Goal: Task Accomplishment & Management: Use online tool/utility

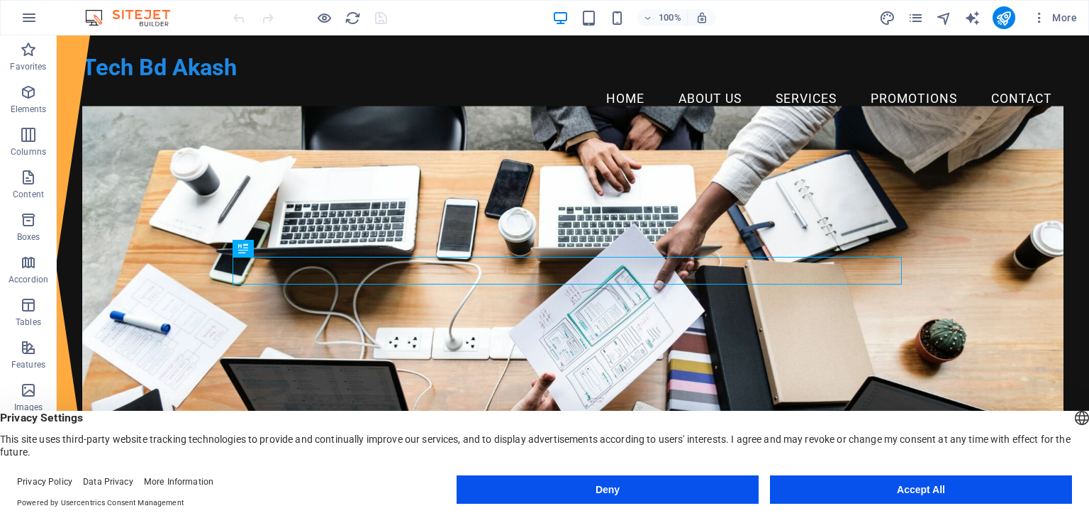
click at [892, 485] on button "Accept All" at bounding box center [921, 489] width 302 height 28
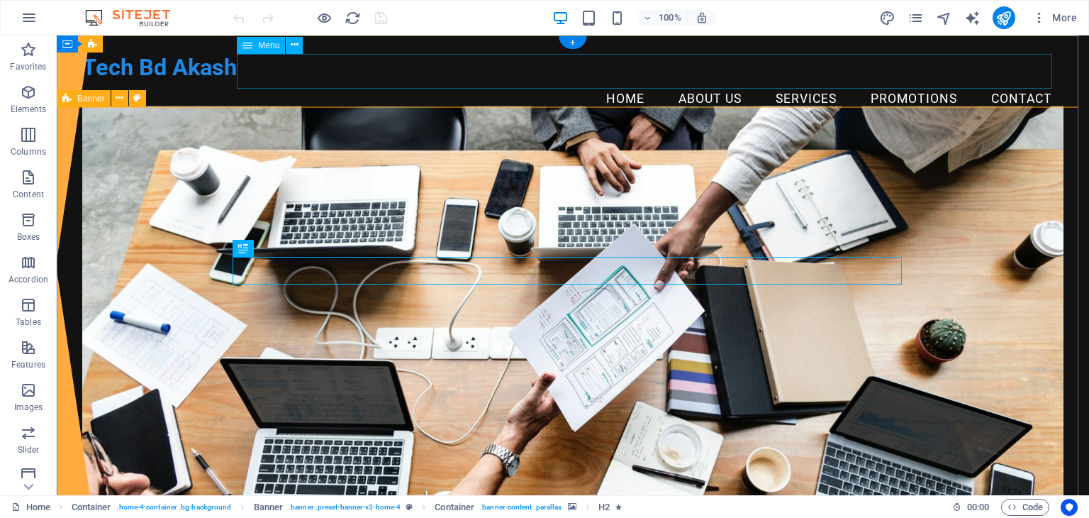
click at [609, 82] on nav "Home About Us Services Promotions Contact" at bounding box center [572, 99] width 981 height 35
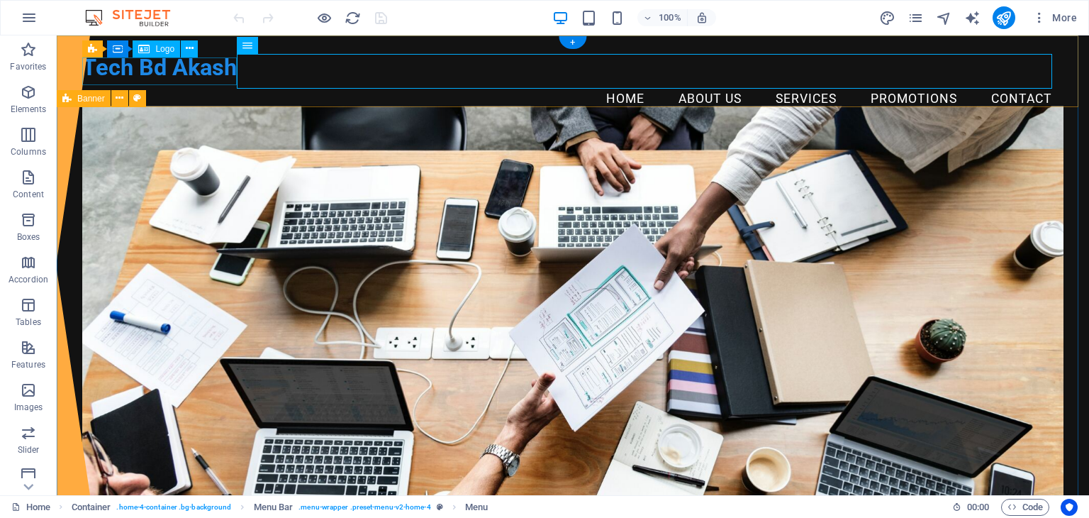
click at [195, 69] on div "Tech Bd Akash" at bounding box center [572, 68] width 981 height 28
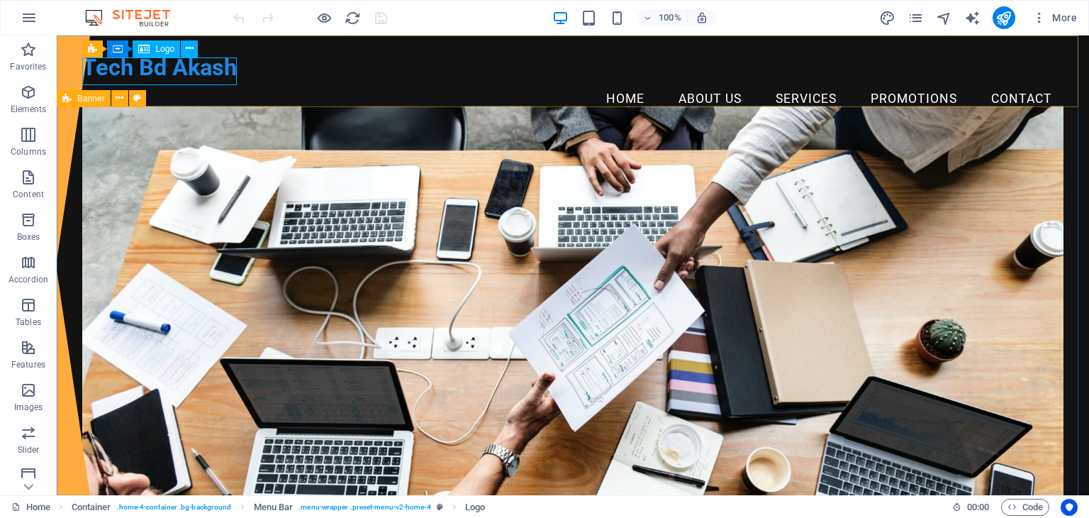
click at [163, 49] on span "Logo" at bounding box center [164, 49] width 19 height 9
click at [162, 50] on span "Logo" at bounding box center [164, 49] width 19 height 9
select select "px"
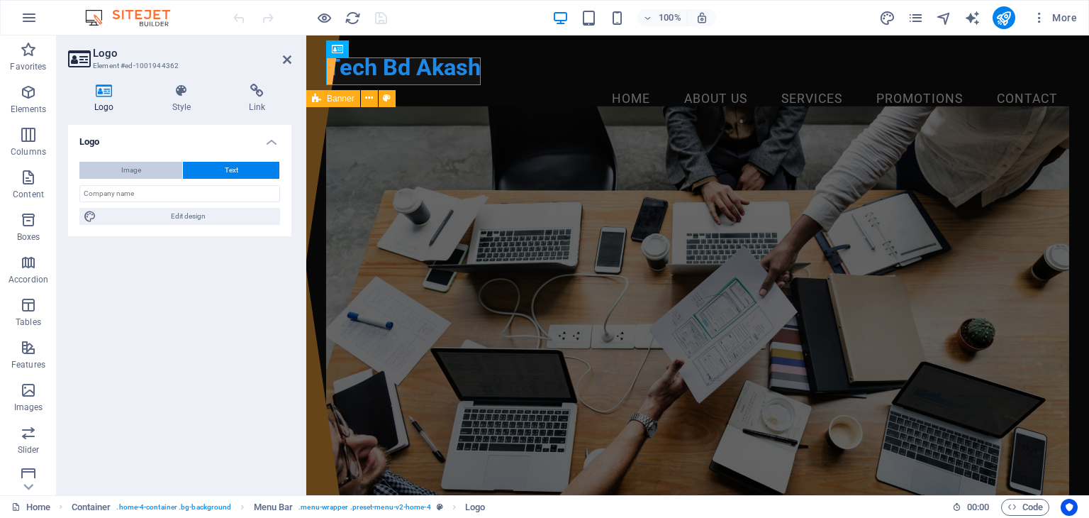
click at [132, 162] on span "Image" at bounding box center [131, 170] width 20 height 17
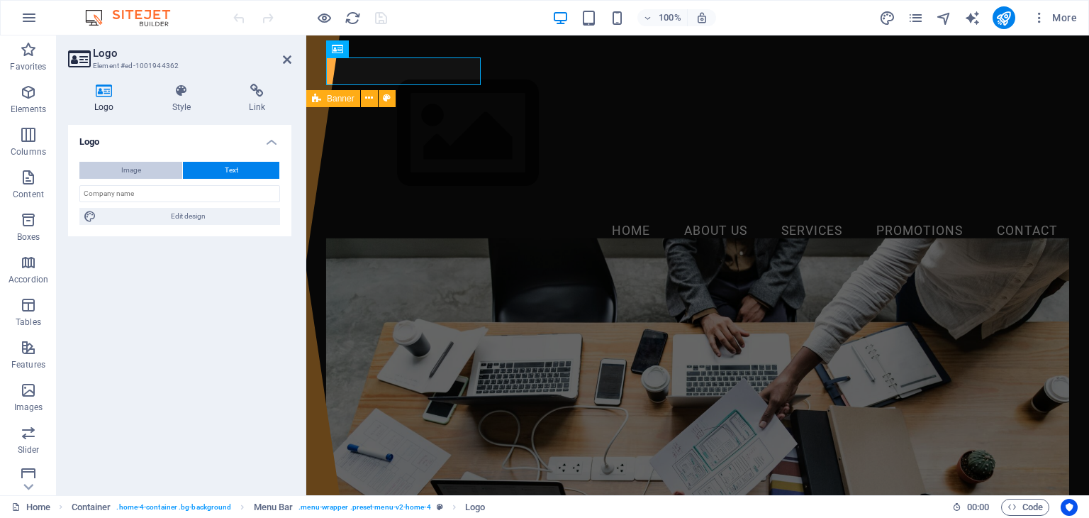
select select "DISABLED_OPTION_VALUE"
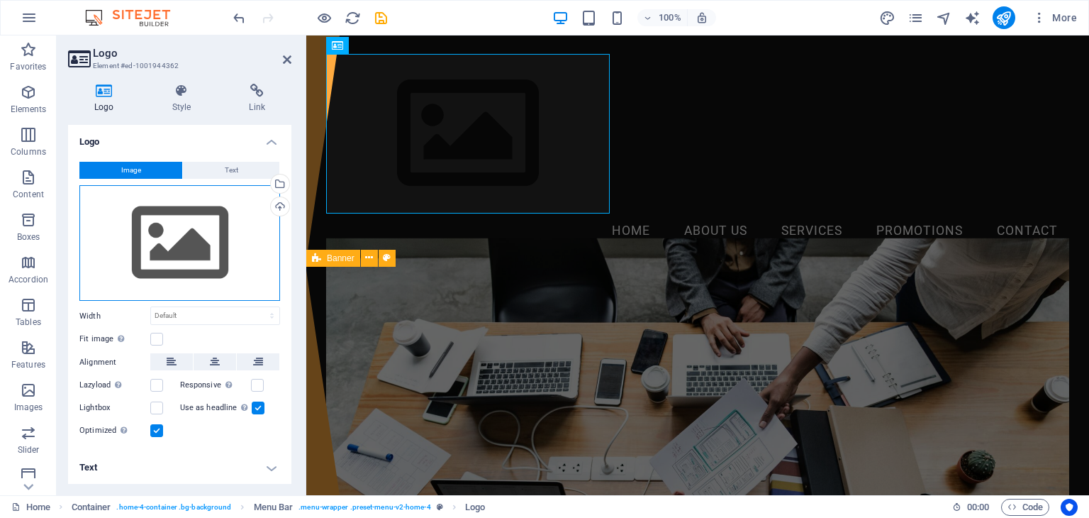
click at [172, 231] on div "Drag files here, click to choose files or select files from Files or our free s…" at bounding box center [179, 243] width 201 height 116
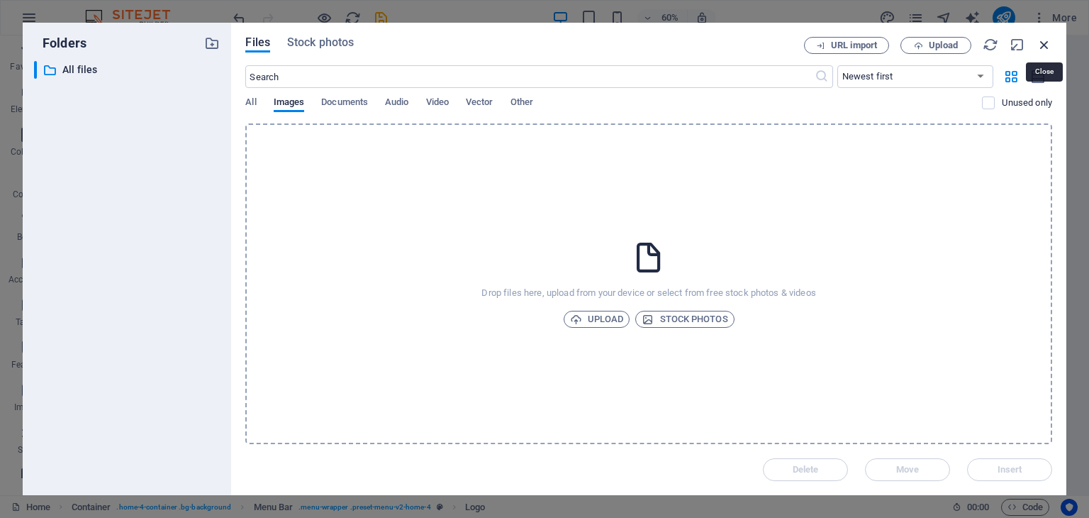
drag, startPoint x: 1044, startPoint y: 48, endPoint x: 740, endPoint y: 13, distance: 306.2
click at [1044, 48] on icon "button" at bounding box center [1045, 45] width 16 height 16
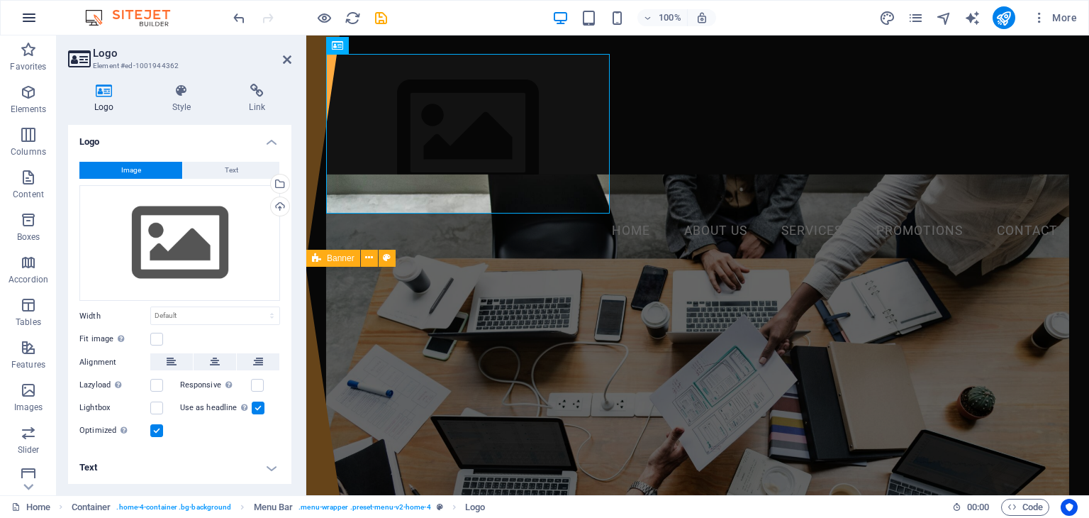
click at [35, 21] on icon "button" at bounding box center [29, 17] width 17 height 17
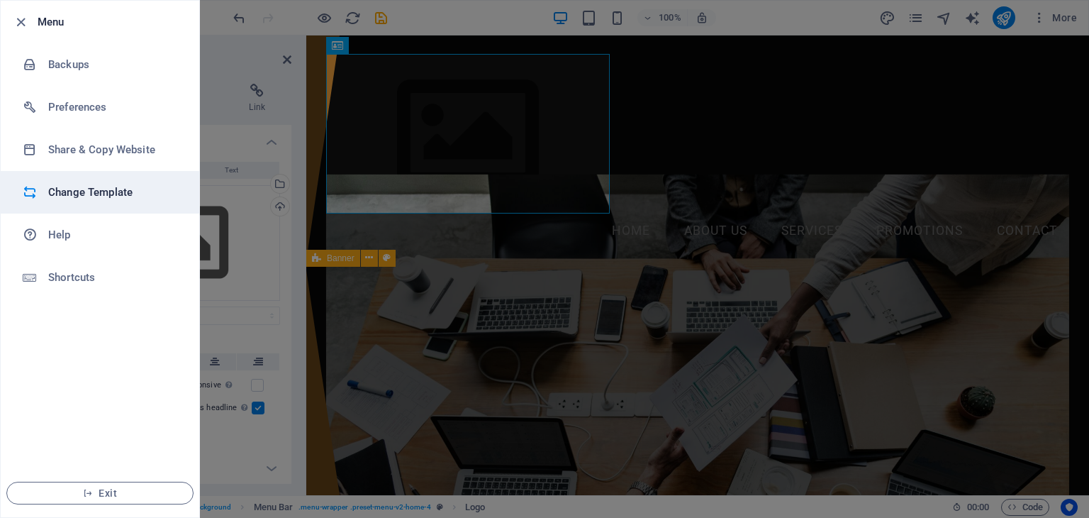
click at [102, 193] on h6 "Change Template" at bounding box center [113, 192] width 131 height 17
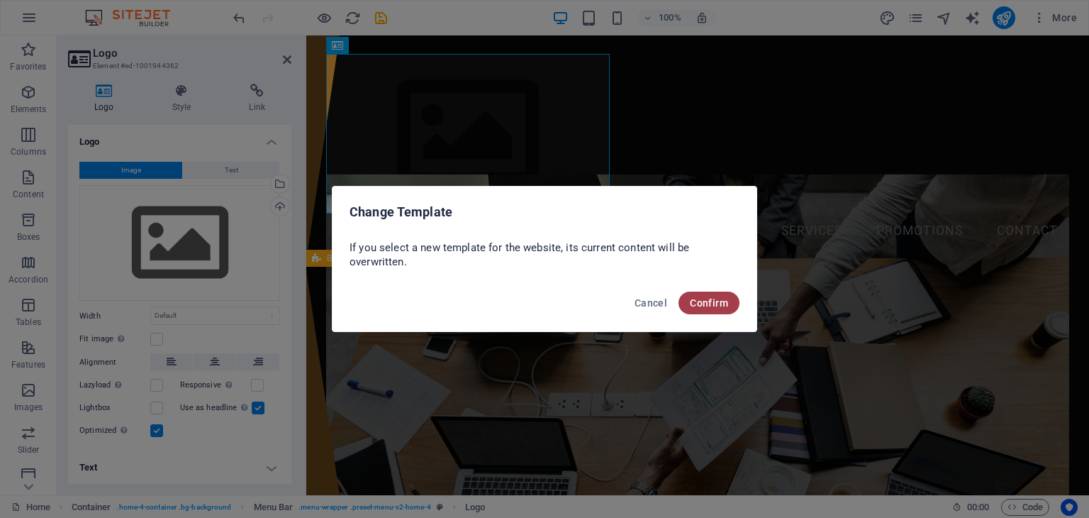
click at [696, 310] on button "Confirm" at bounding box center [709, 302] width 61 height 23
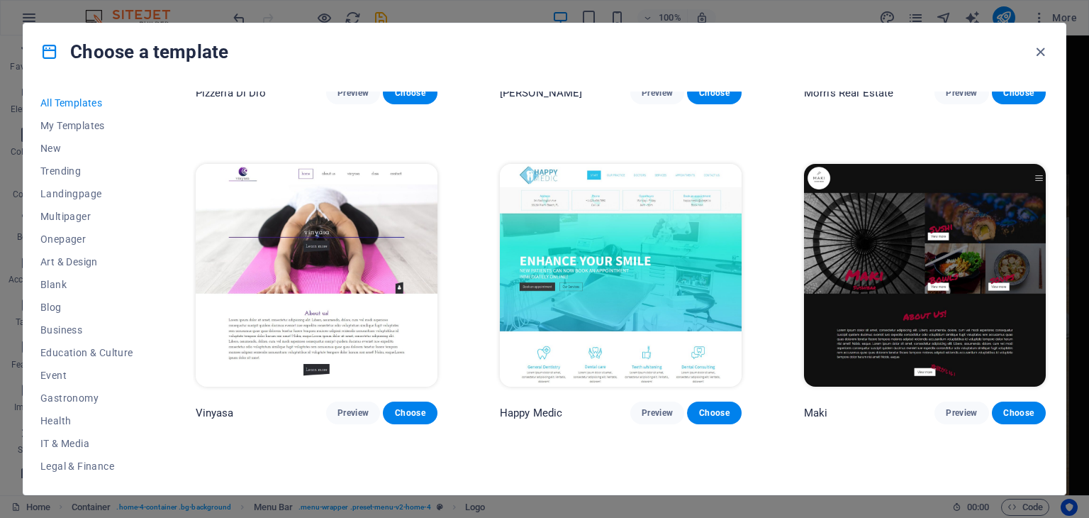
scroll to position [2128, 0]
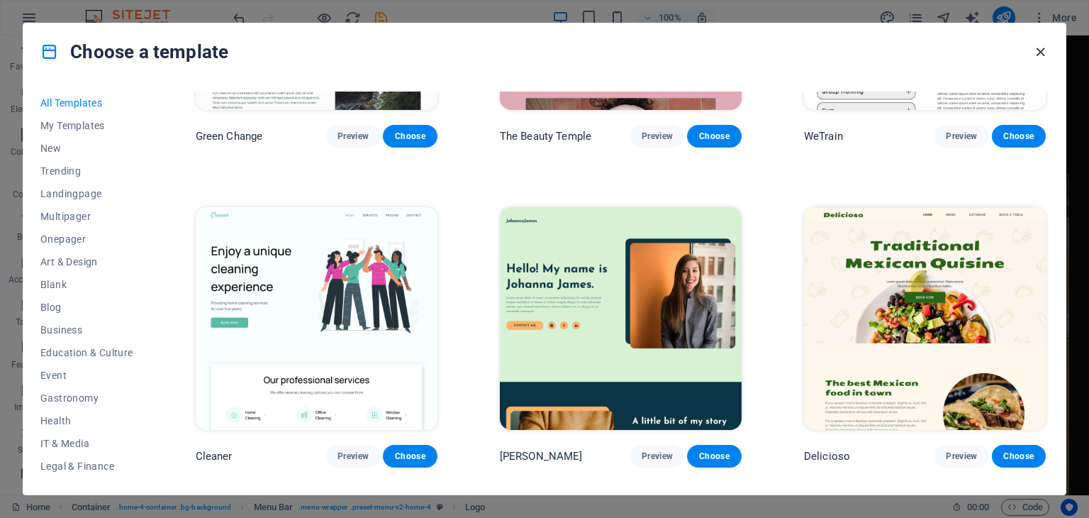
click at [1039, 52] on icon "button" at bounding box center [1041, 52] width 16 height 16
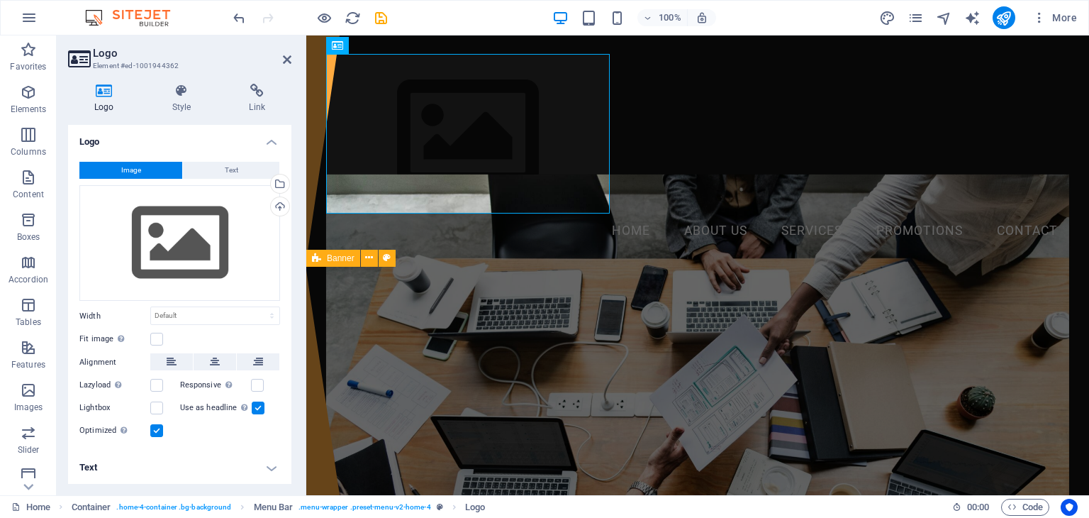
click at [472, 303] on figure at bounding box center [698, 383] width 744 height 418
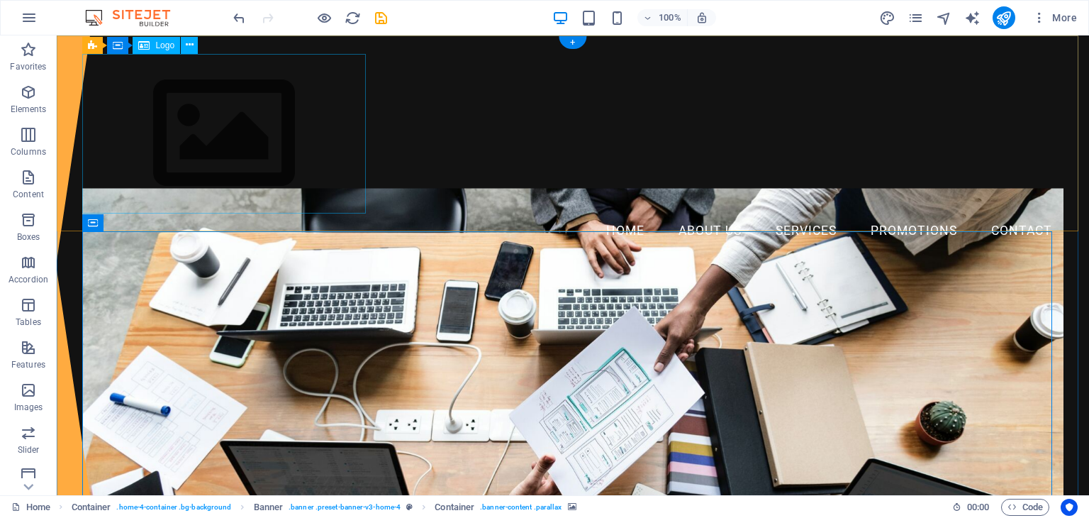
click at [367, 130] on div "Menu Home About Us Services Promotions Contact" at bounding box center [573, 150] width 1033 height 231
click at [511, 275] on figure at bounding box center [572, 397] width 981 height 418
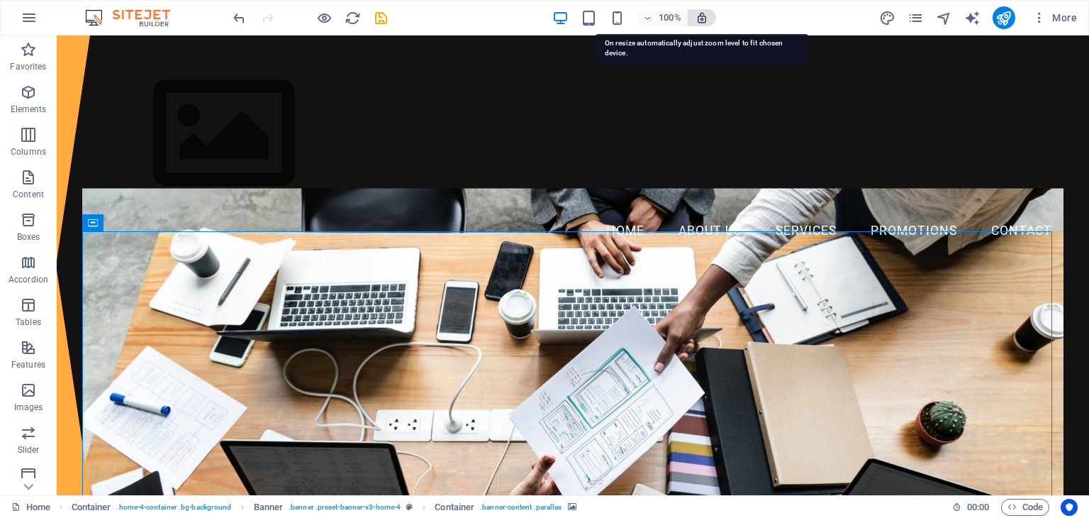
click at [706, 17] on icon "button" at bounding box center [702, 17] width 13 height 13
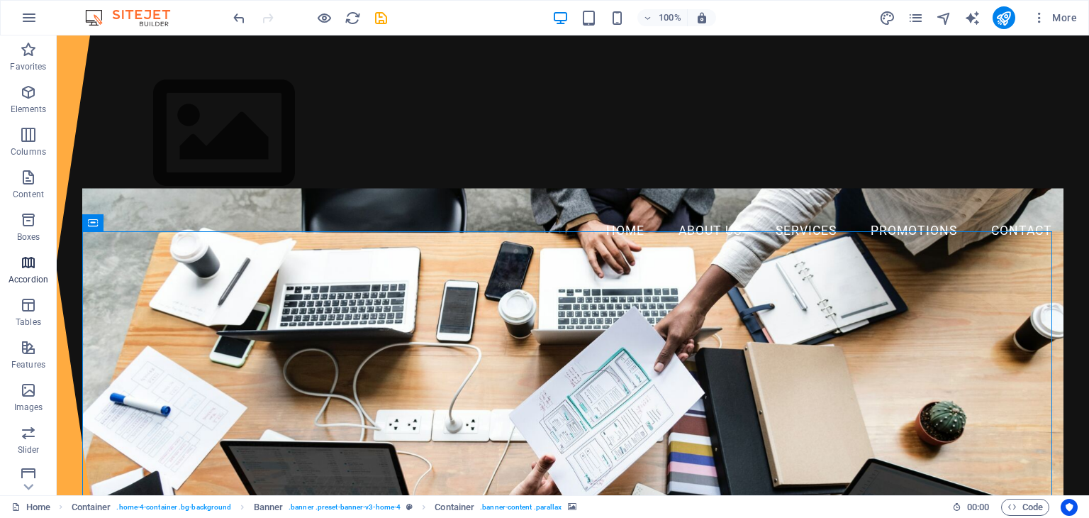
click at [23, 261] on icon "button" at bounding box center [28, 262] width 17 height 17
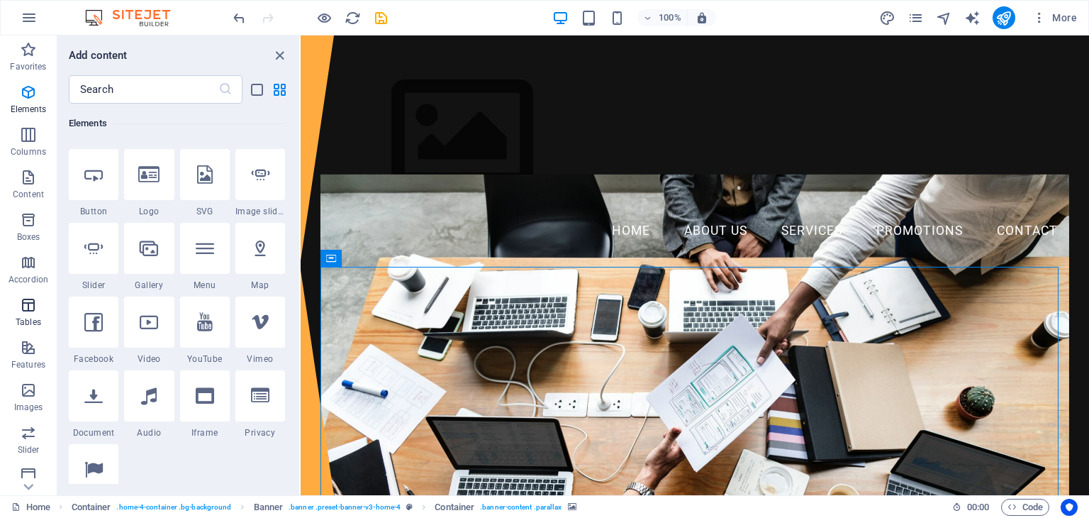
click at [32, 311] on icon "button" at bounding box center [28, 304] width 17 height 17
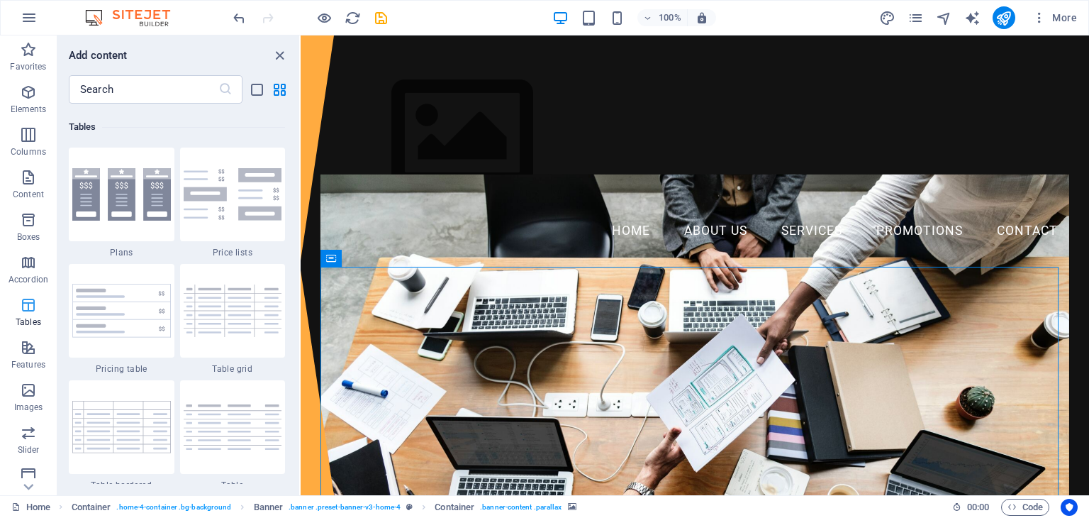
scroll to position [4912, 0]
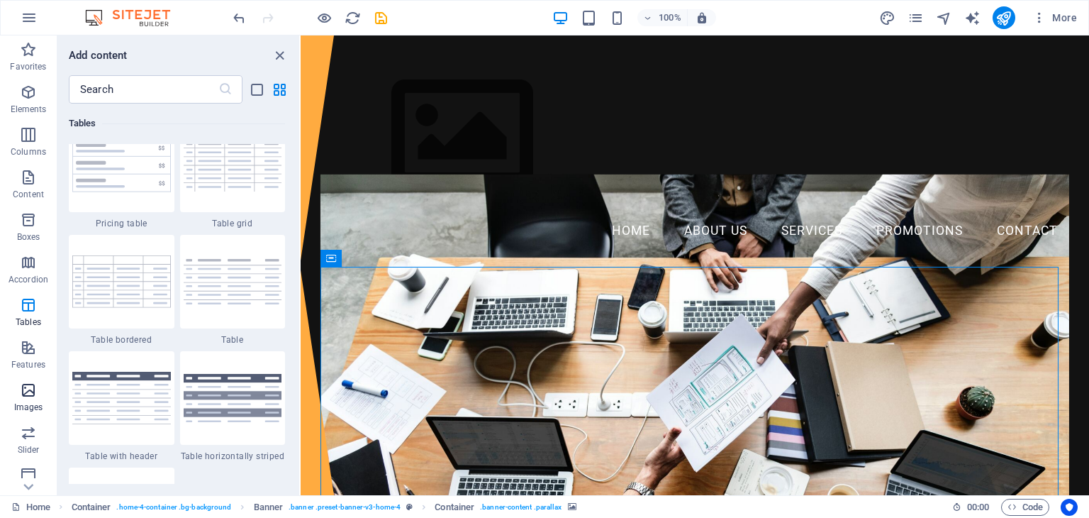
click at [35, 401] on p "Images" at bounding box center [28, 406] width 29 height 11
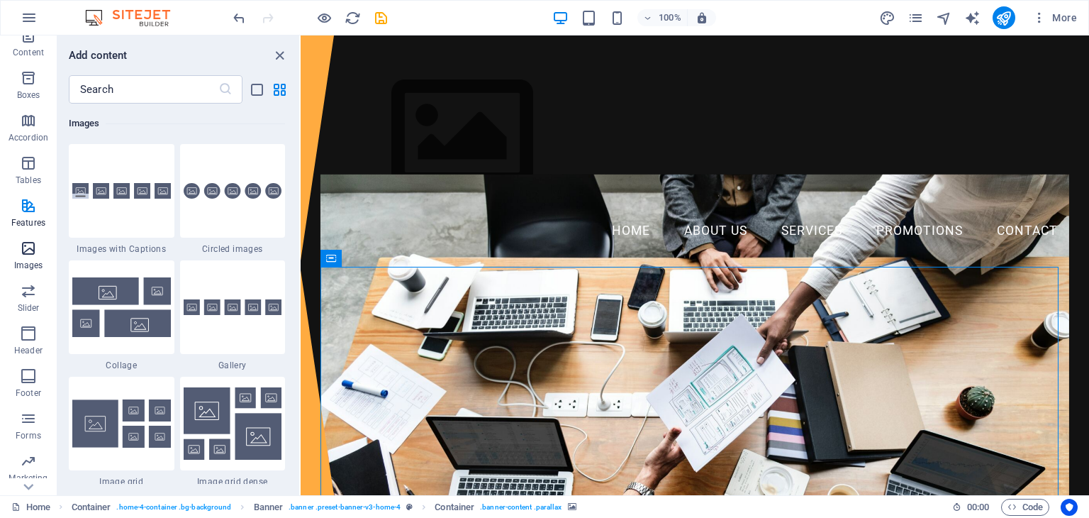
scroll to position [179, 0]
click at [31, 305] on span "Header" at bounding box center [28, 305] width 57 height 34
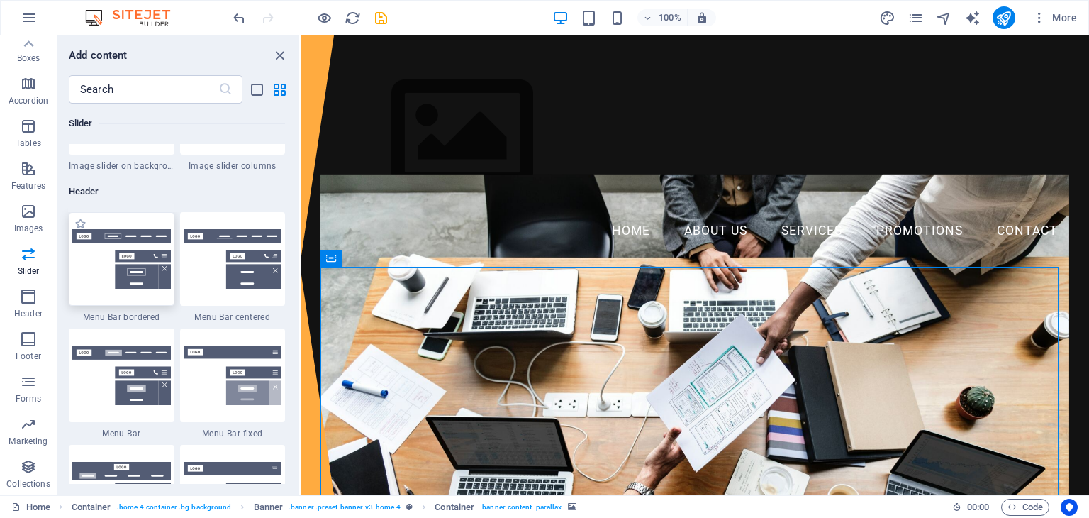
scroll to position [8468, 0]
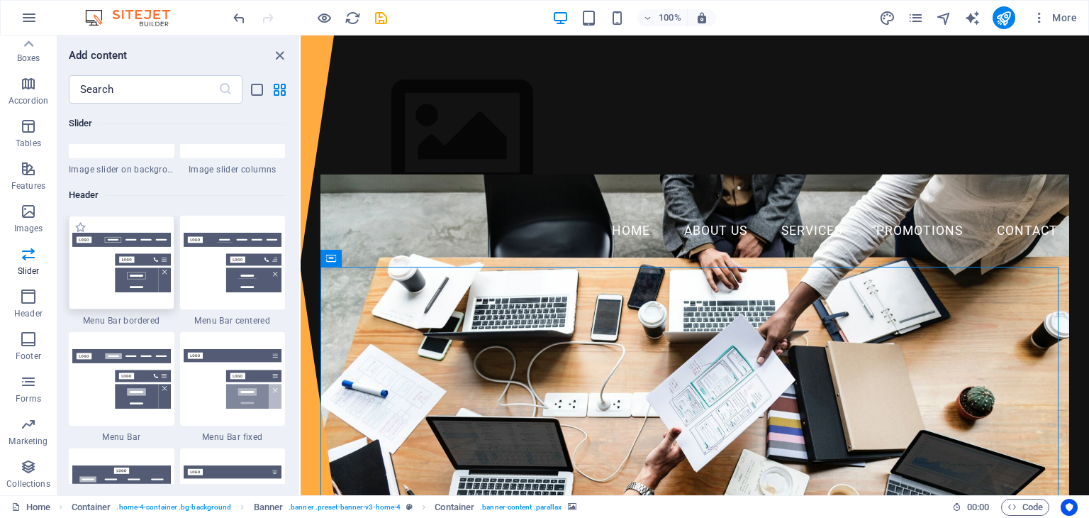
click at [105, 296] on div at bounding box center [122, 263] width 106 height 94
click at [301, 273] on div "Drag here to replace the existing content. Press “Ctrl” if you want to create a…" at bounding box center [695, 265] width 789 height 460
click at [301, 266] on div "Drag here to replace the existing content. Press “Ctrl” if you want to create a…" at bounding box center [695, 265] width 789 height 460
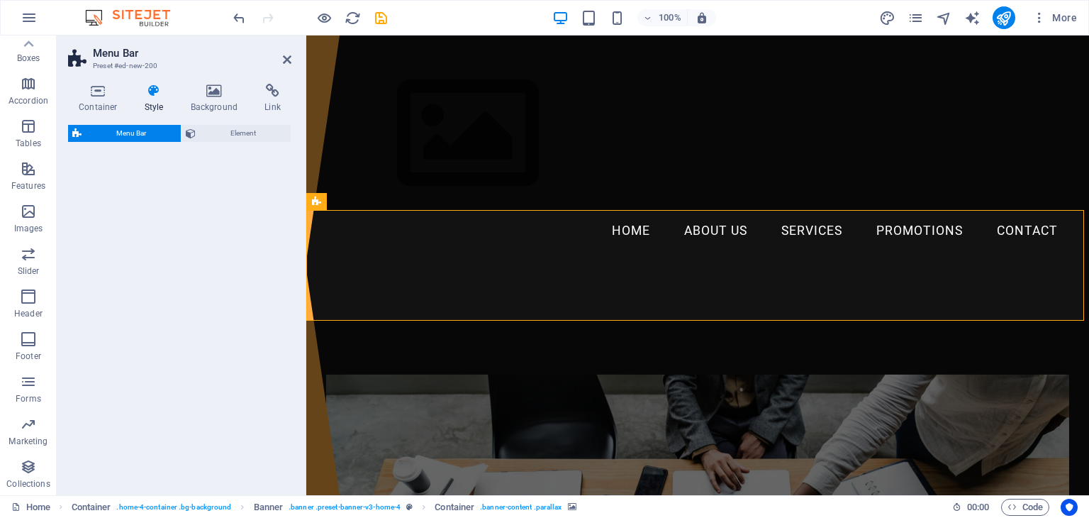
select select "rem"
select select "preset-menu-v2-border"
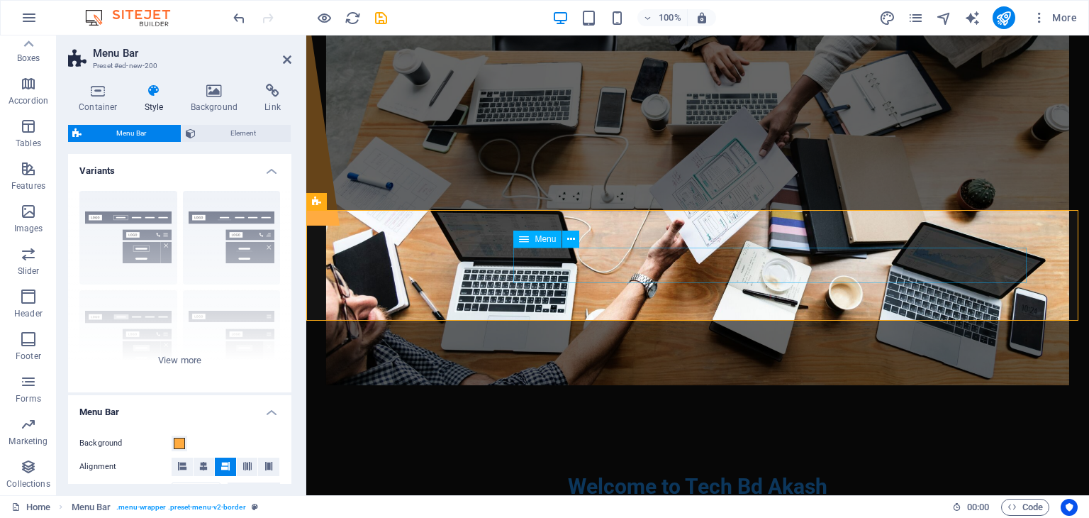
scroll to position [0, 0]
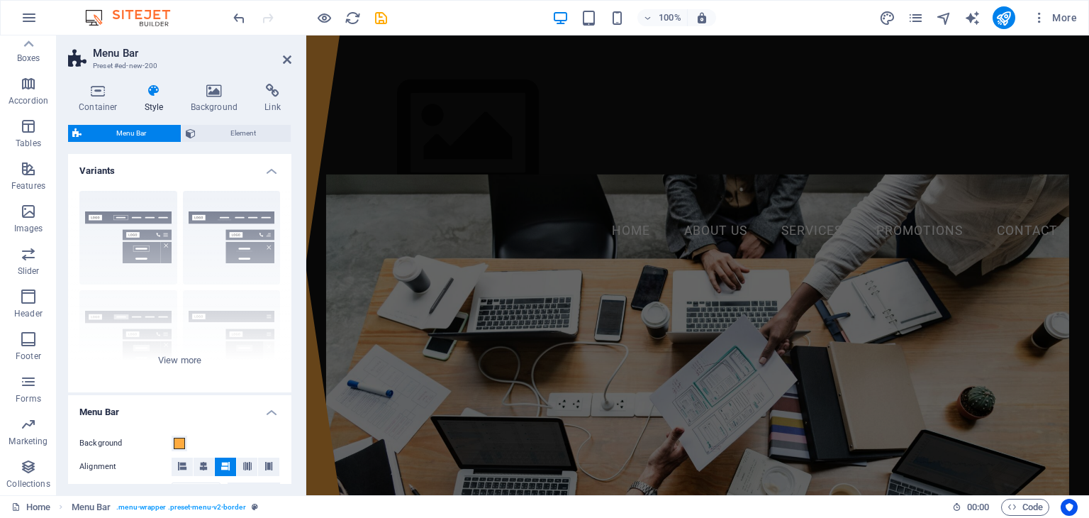
click at [296, 62] on aside "Menu Bar Preset #ed-new-200 Container Style Background Link Size Height Default…" at bounding box center [182, 265] width 250 height 460
drag, startPoint x: 285, startPoint y: 53, endPoint x: 228, endPoint y: 18, distance: 67.5
click at [285, 54] on icon at bounding box center [287, 59] width 9 height 11
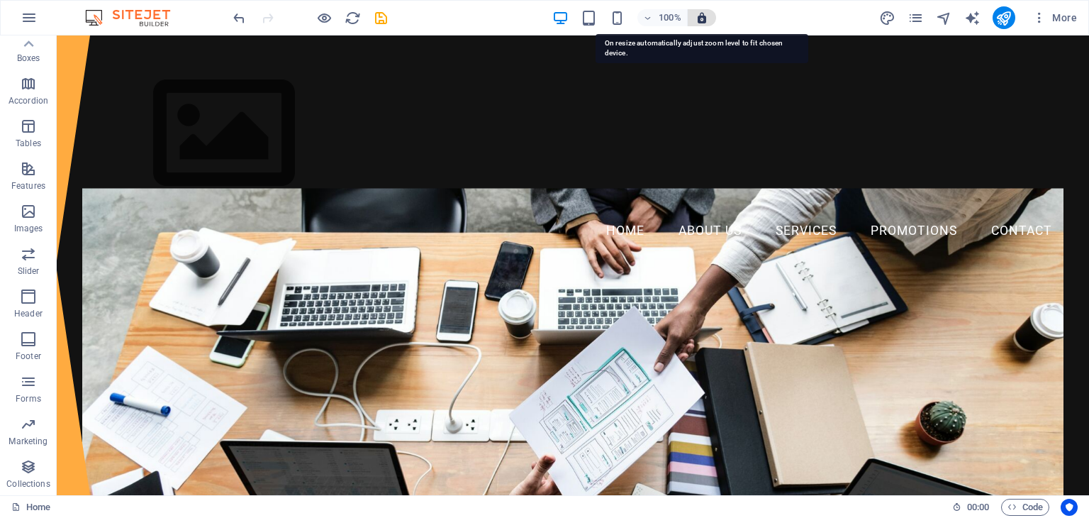
click at [701, 15] on icon "button" at bounding box center [702, 17] width 13 height 13
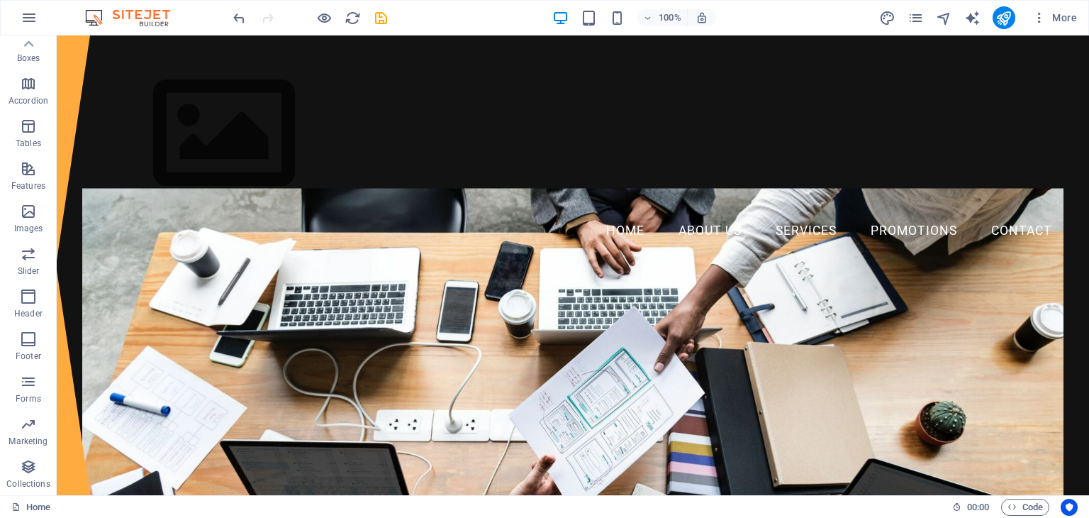
click at [125, 6] on div "100% More" at bounding box center [545, 18] width 1088 height 34
click at [21, 21] on icon "button" at bounding box center [29, 17] width 17 height 17
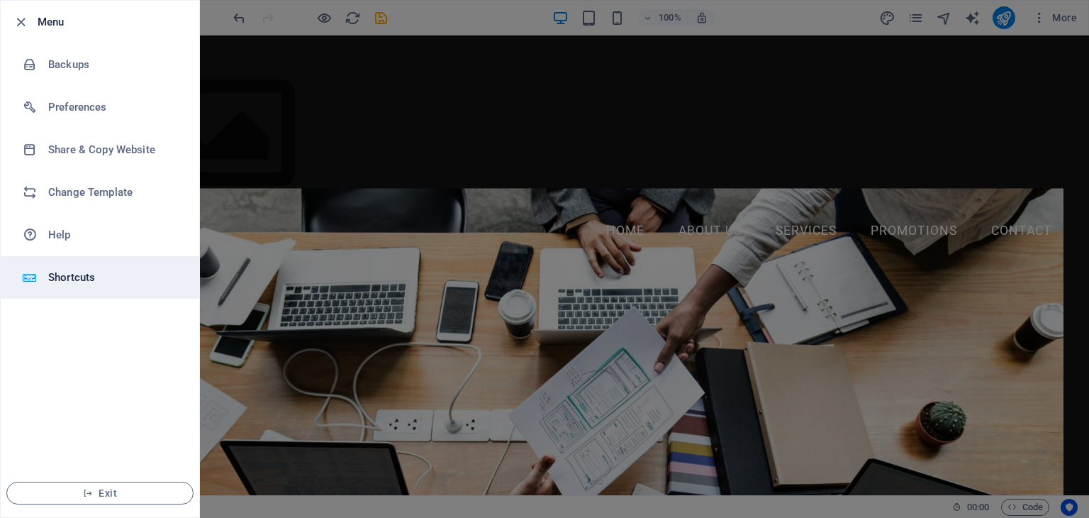
click at [46, 275] on div at bounding box center [36, 277] width 26 height 14
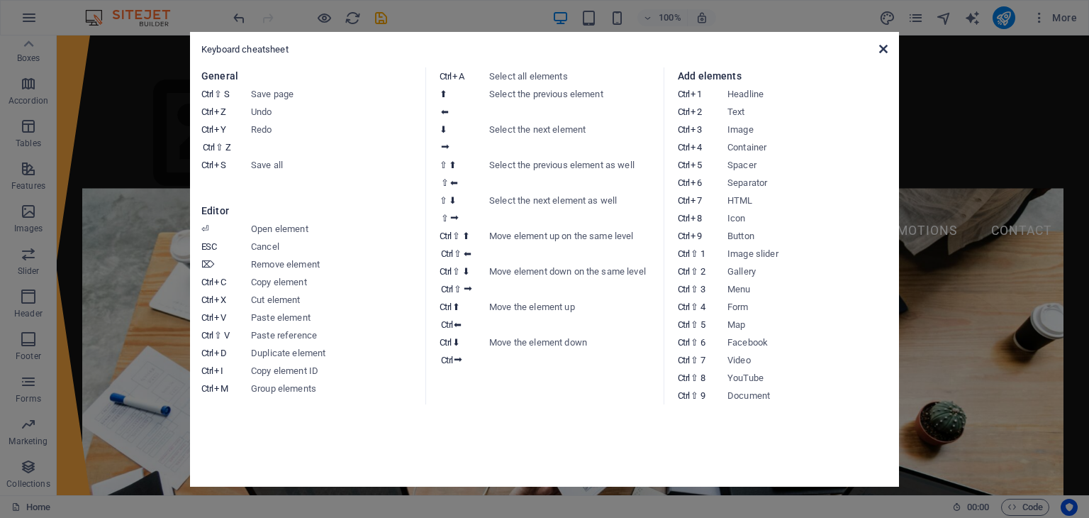
click at [883, 52] on icon at bounding box center [883, 48] width 9 height 11
